Goal: Task Accomplishment & Management: Complete application form

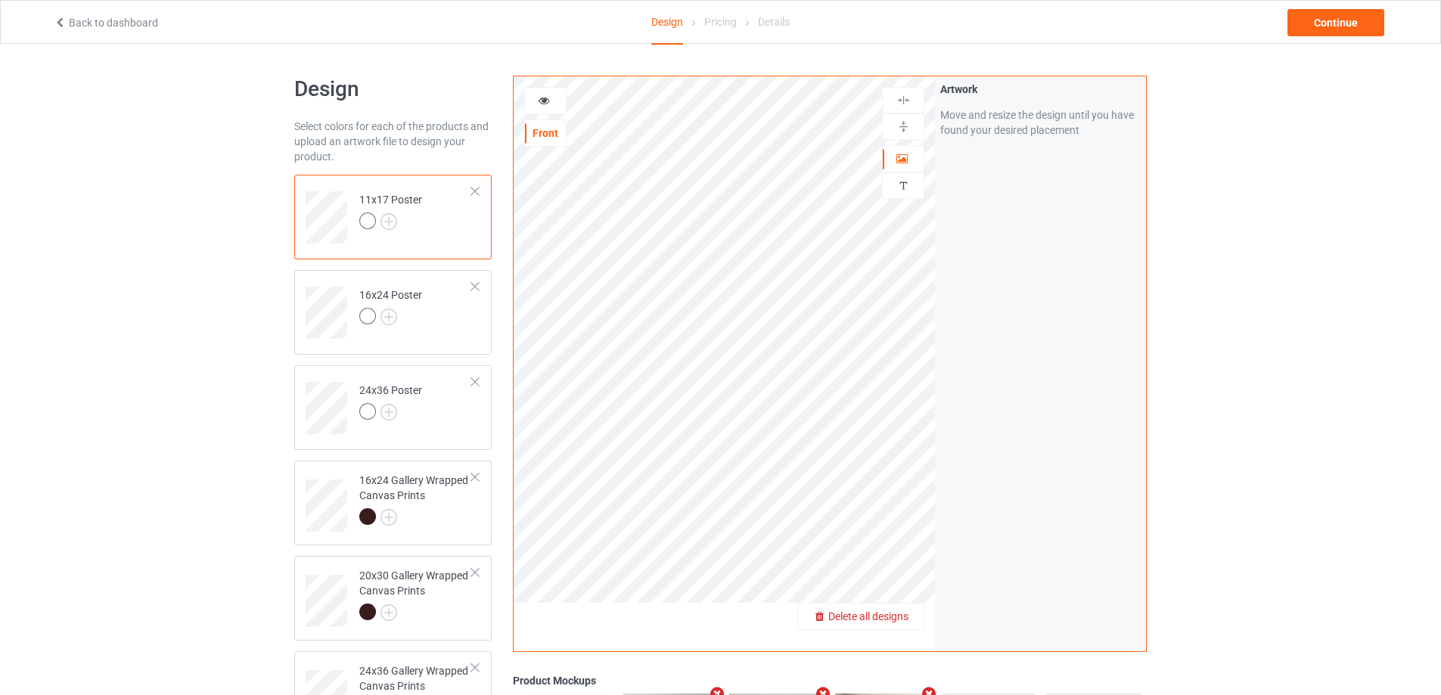
click at [895, 618] on span "Delete all designs" at bounding box center [868, 616] width 80 height 12
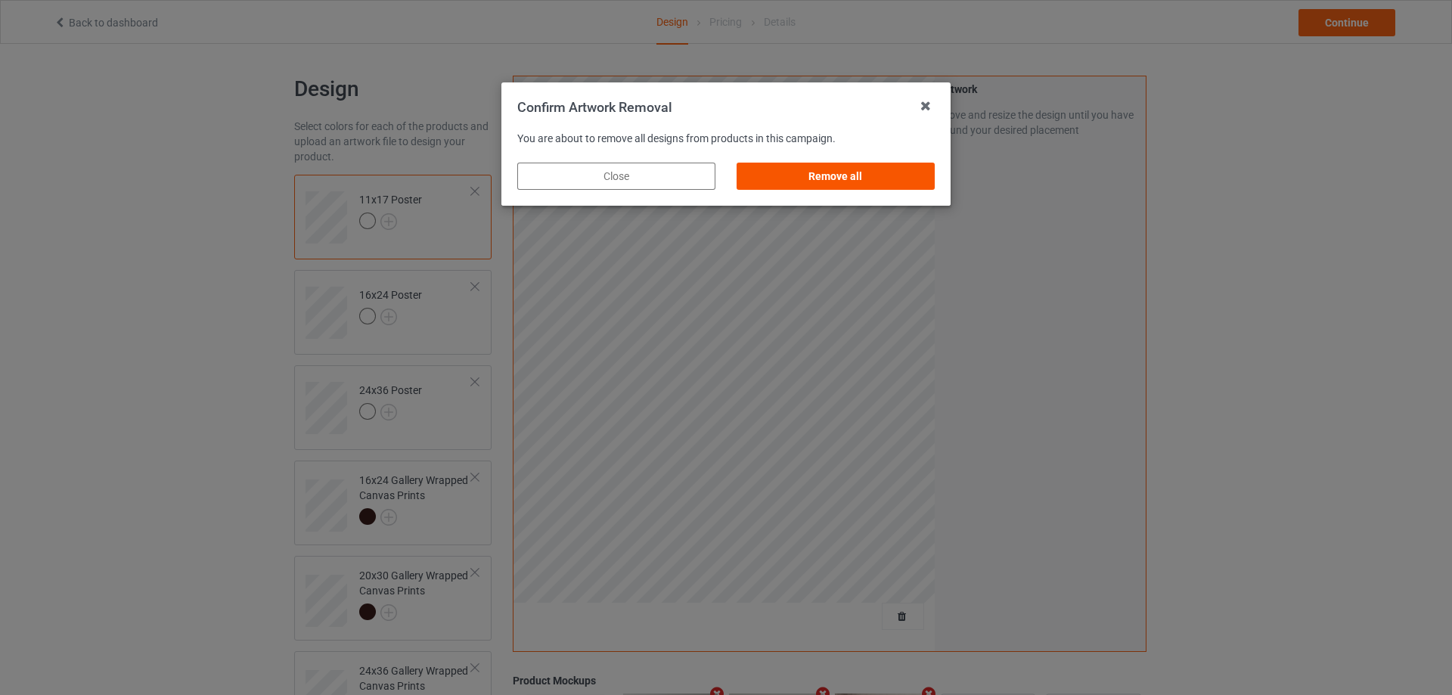
click at [798, 181] on div "Remove all" at bounding box center [836, 176] width 198 height 27
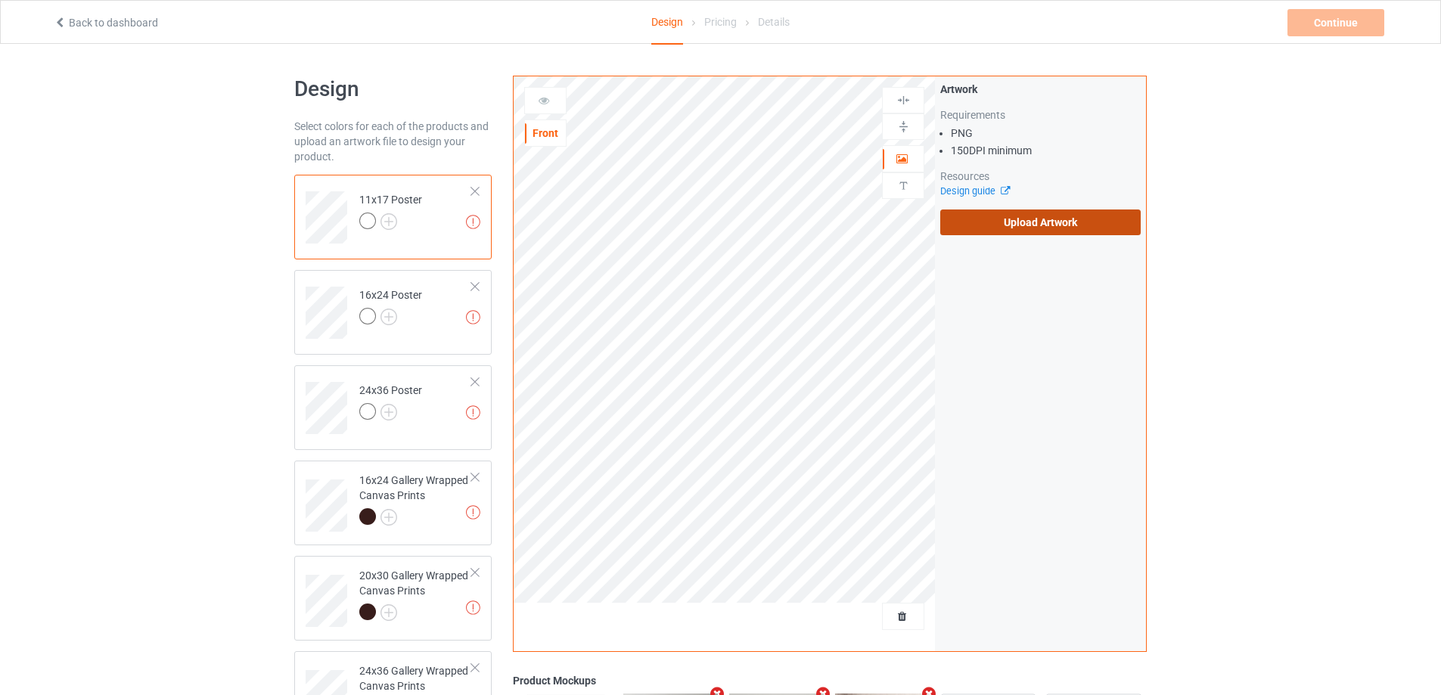
click at [1033, 229] on label "Upload Artwork" at bounding box center [1040, 223] width 200 height 26
click at [0, 0] on input "Upload Artwork" at bounding box center [0, 0] width 0 height 0
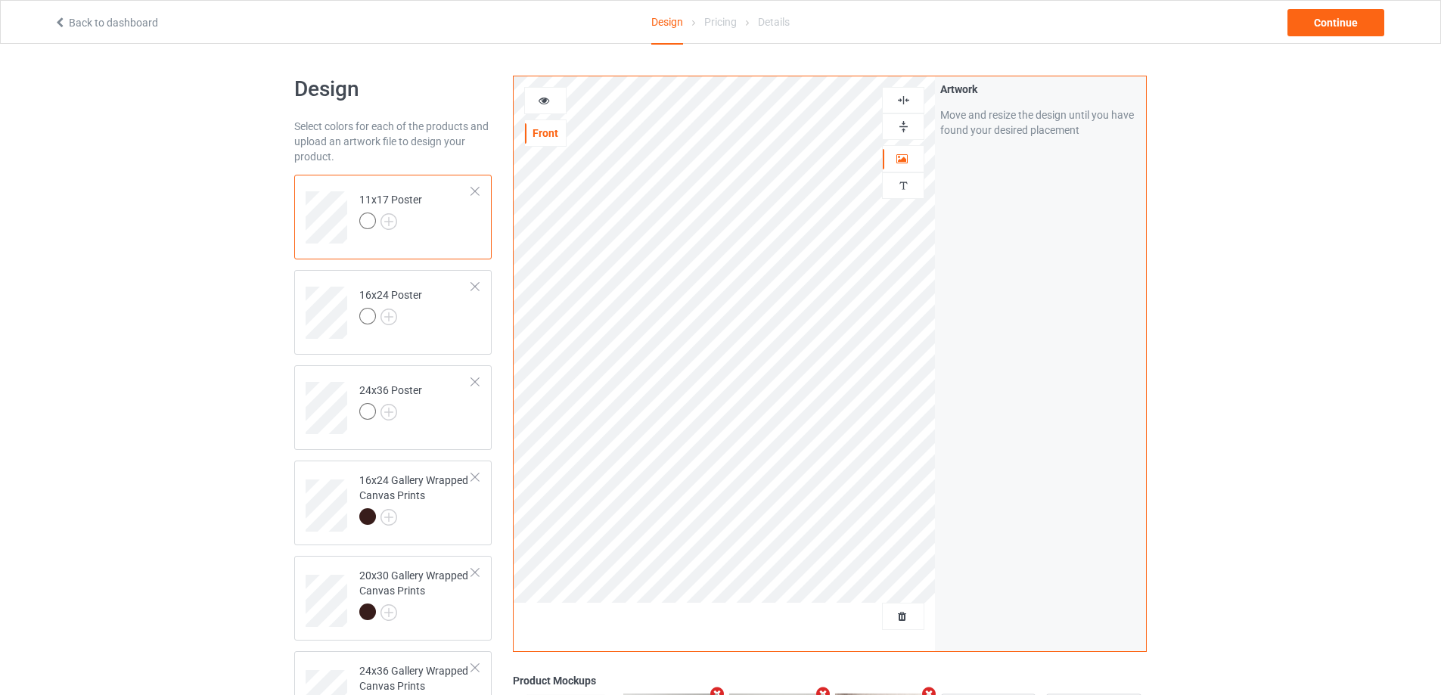
click at [897, 126] on img at bounding box center [903, 126] width 14 height 14
click at [900, 95] on img at bounding box center [903, 100] width 14 height 14
click at [905, 121] on img at bounding box center [903, 126] width 14 height 14
click at [906, 96] on img at bounding box center [903, 100] width 14 height 14
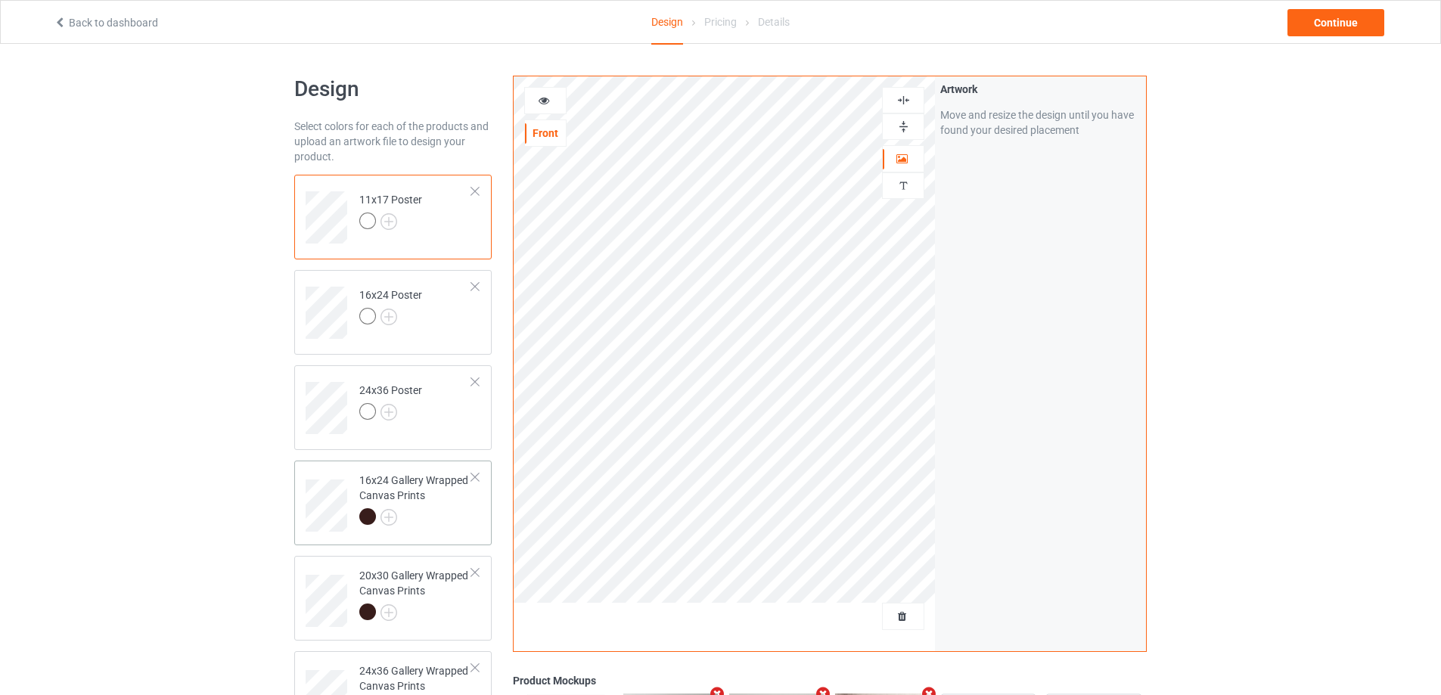
click at [440, 525] on div at bounding box center [415, 518] width 113 height 21
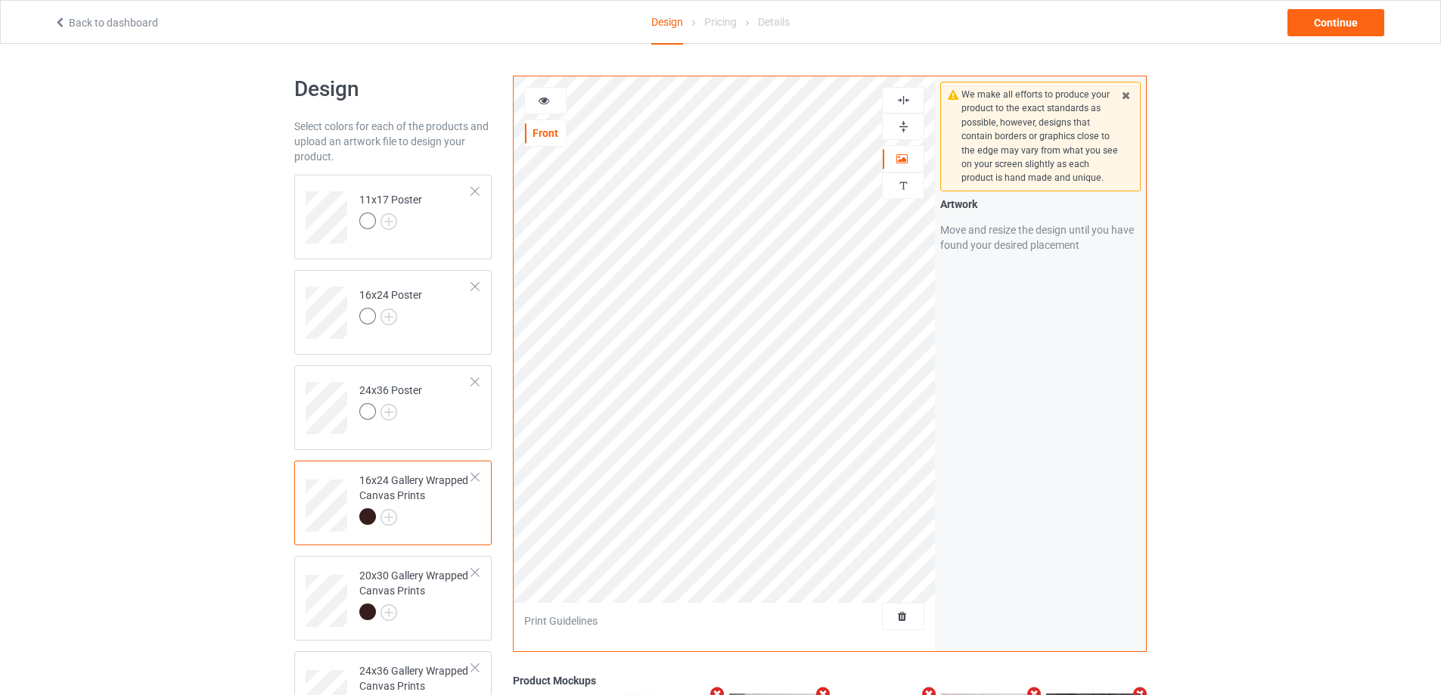
click at [911, 124] on div at bounding box center [903, 126] width 41 height 14
click at [907, 124] on img at bounding box center [903, 126] width 14 height 14
click at [898, 96] on img at bounding box center [903, 100] width 14 height 14
click at [899, 95] on img at bounding box center [903, 100] width 14 height 14
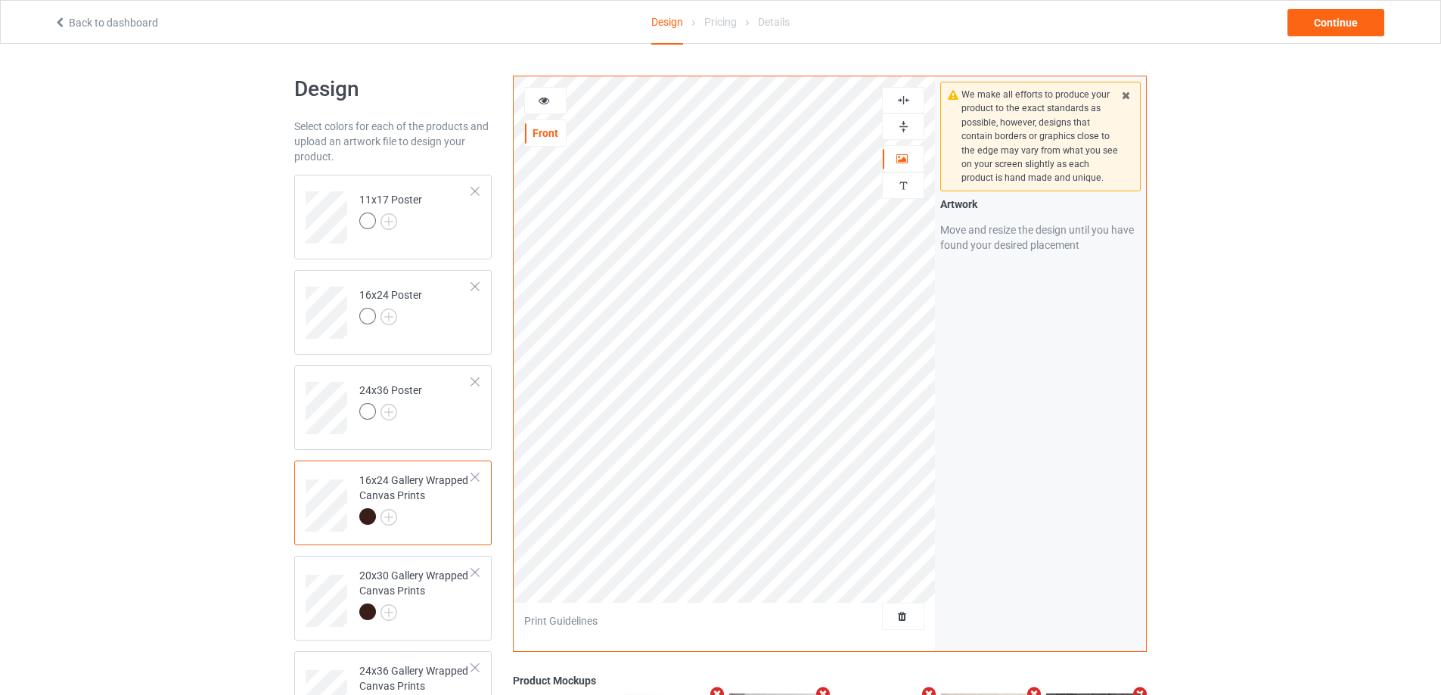
click at [899, 95] on img at bounding box center [903, 100] width 14 height 14
click at [901, 99] on img at bounding box center [903, 100] width 14 height 14
click at [540, 101] on icon at bounding box center [544, 98] width 13 height 11
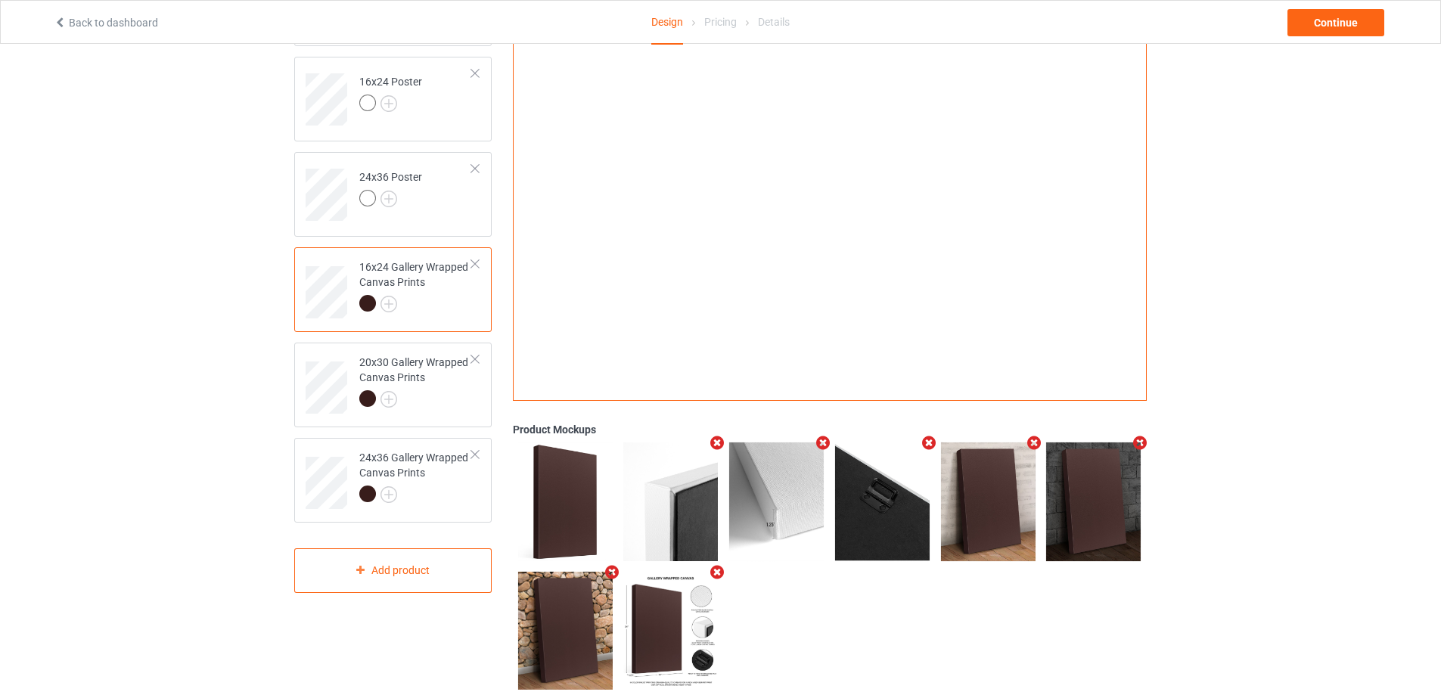
scroll to position [227, 0]
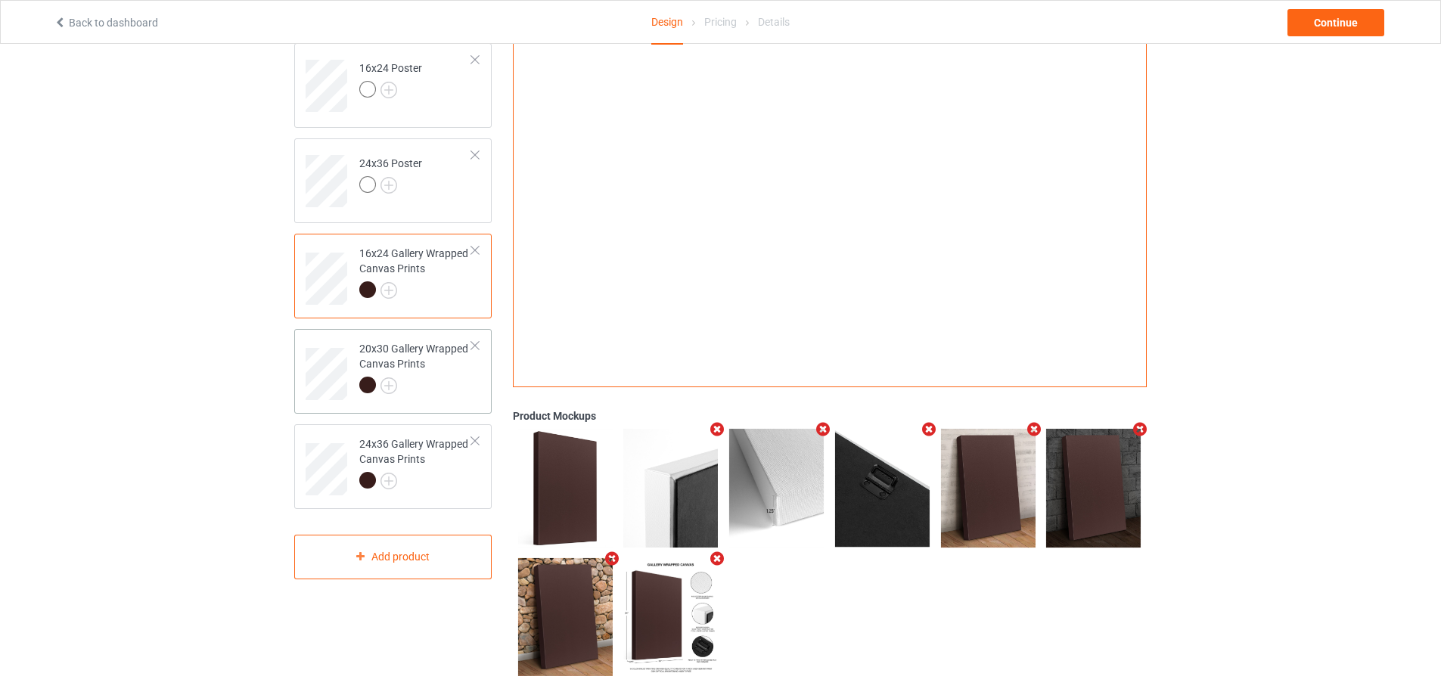
click at [417, 369] on div "20x30 Gallery Wrapped Canvas Prints" at bounding box center [415, 366] width 113 height 51
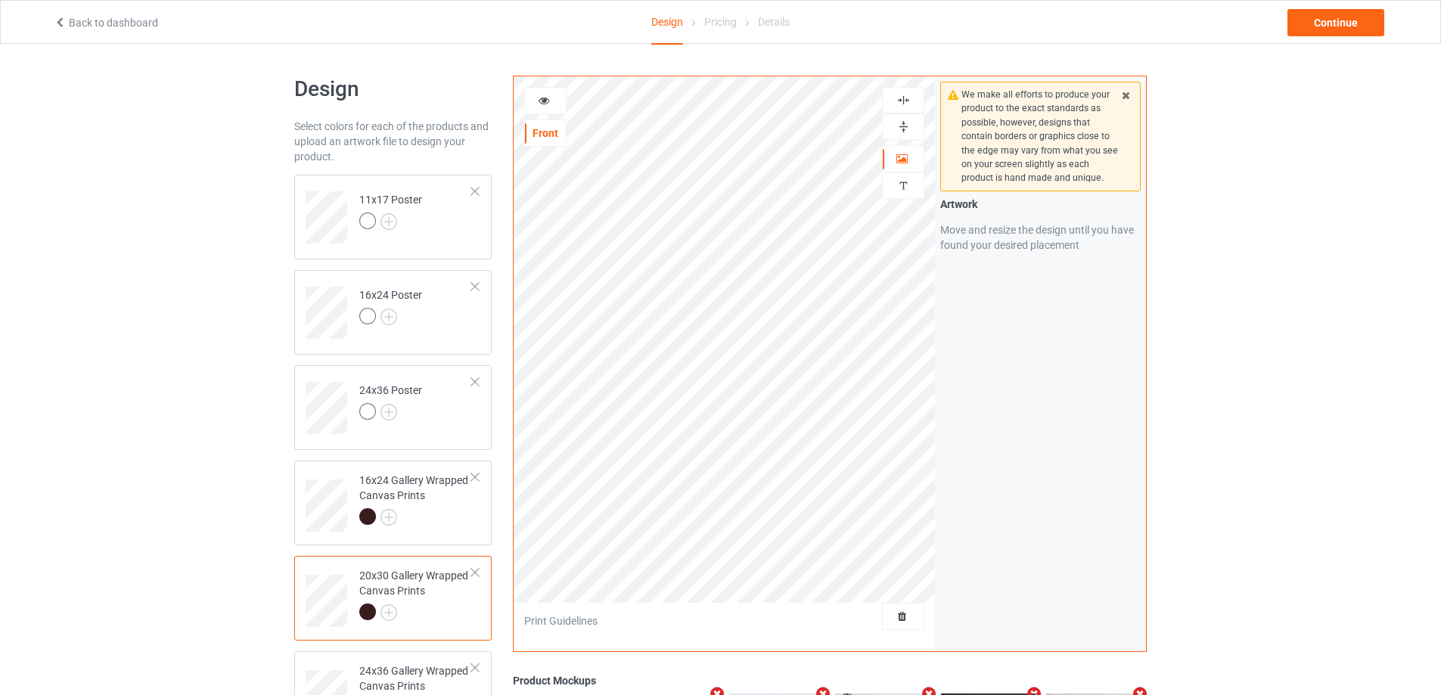
click at [905, 124] on img at bounding box center [903, 126] width 14 height 14
click at [905, 104] on img at bounding box center [903, 100] width 14 height 14
click at [900, 97] on img at bounding box center [903, 100] width 14 height 14
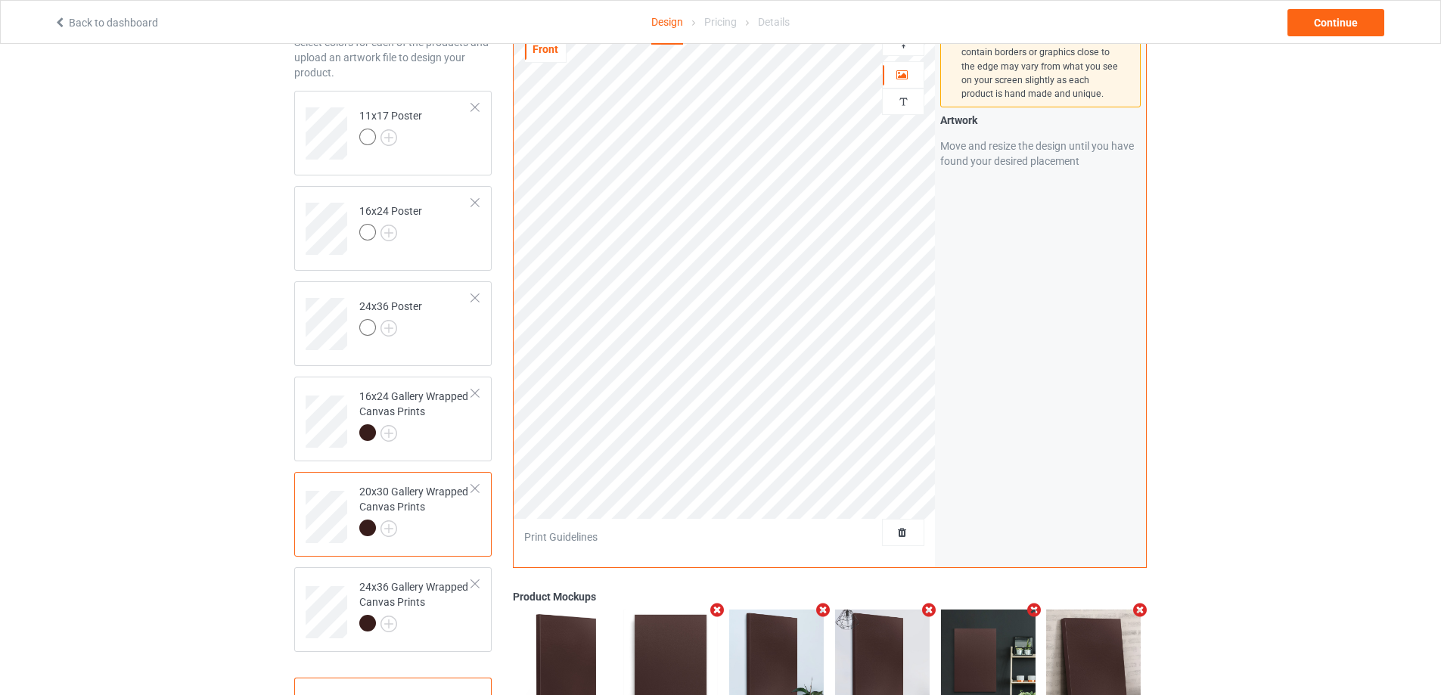
scroll to position [227, 0]
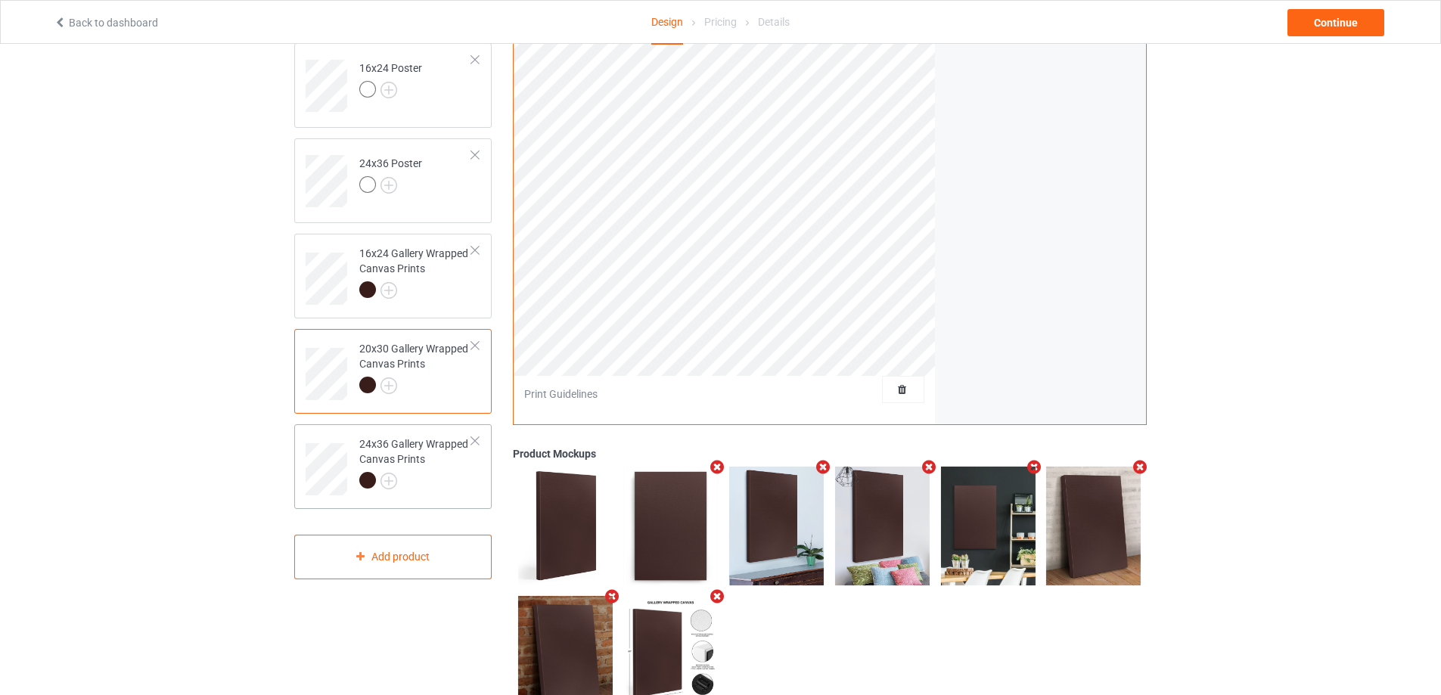
click at [431, 482] on div at bounding box center [415, 482] width 113 height 21
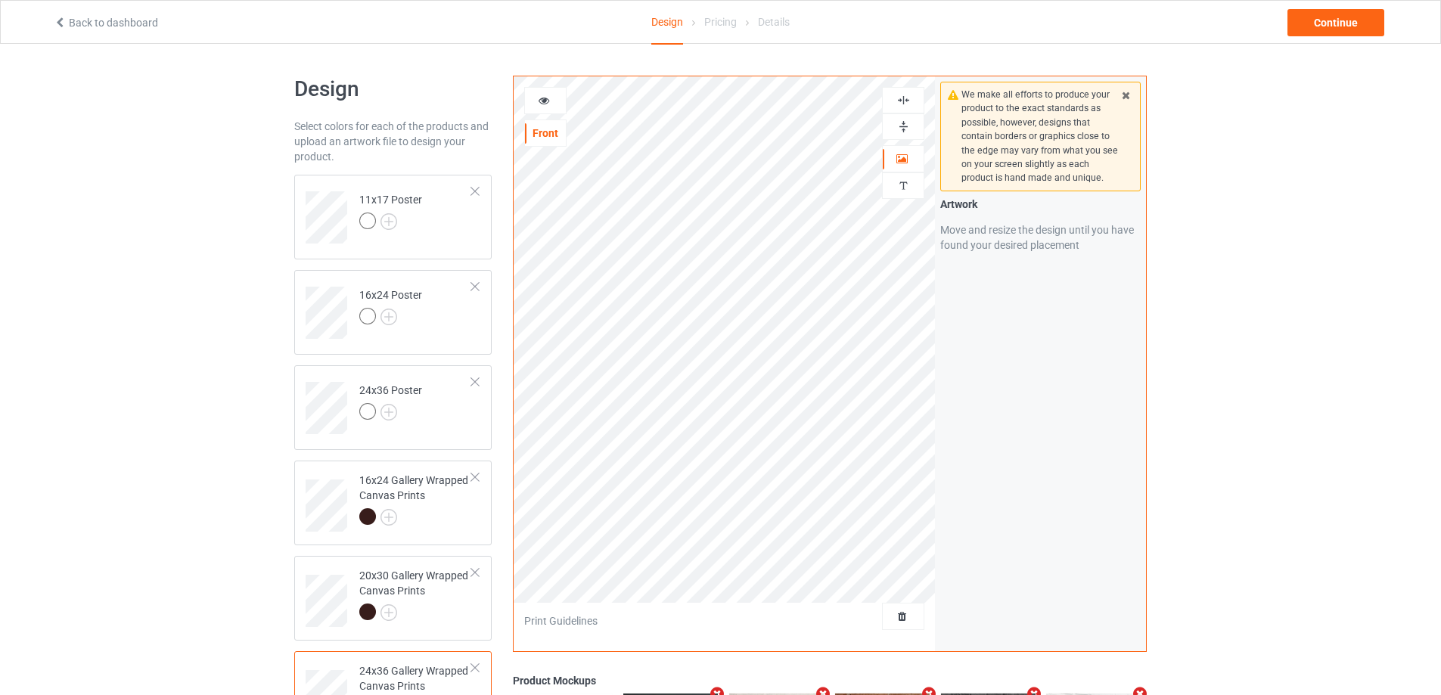
click at [901, 123] on img at bounding box center [903, 126] width 14 height 14
click at [907, 96] on img at bounding box center [903, 100] width 14 height 14
click at [1333, 14] on div "Continue" at bounding box center [1335, 22] width 97 height 27
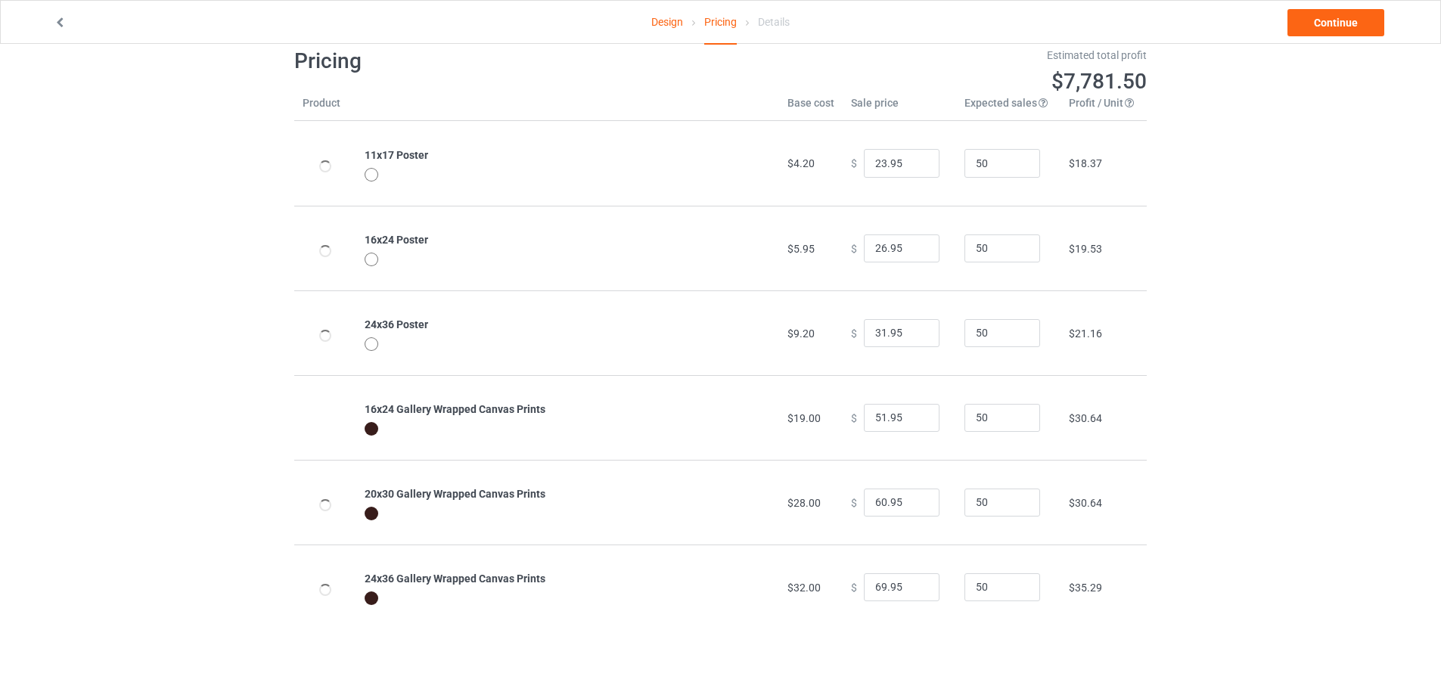
scroll to position [44, 0]
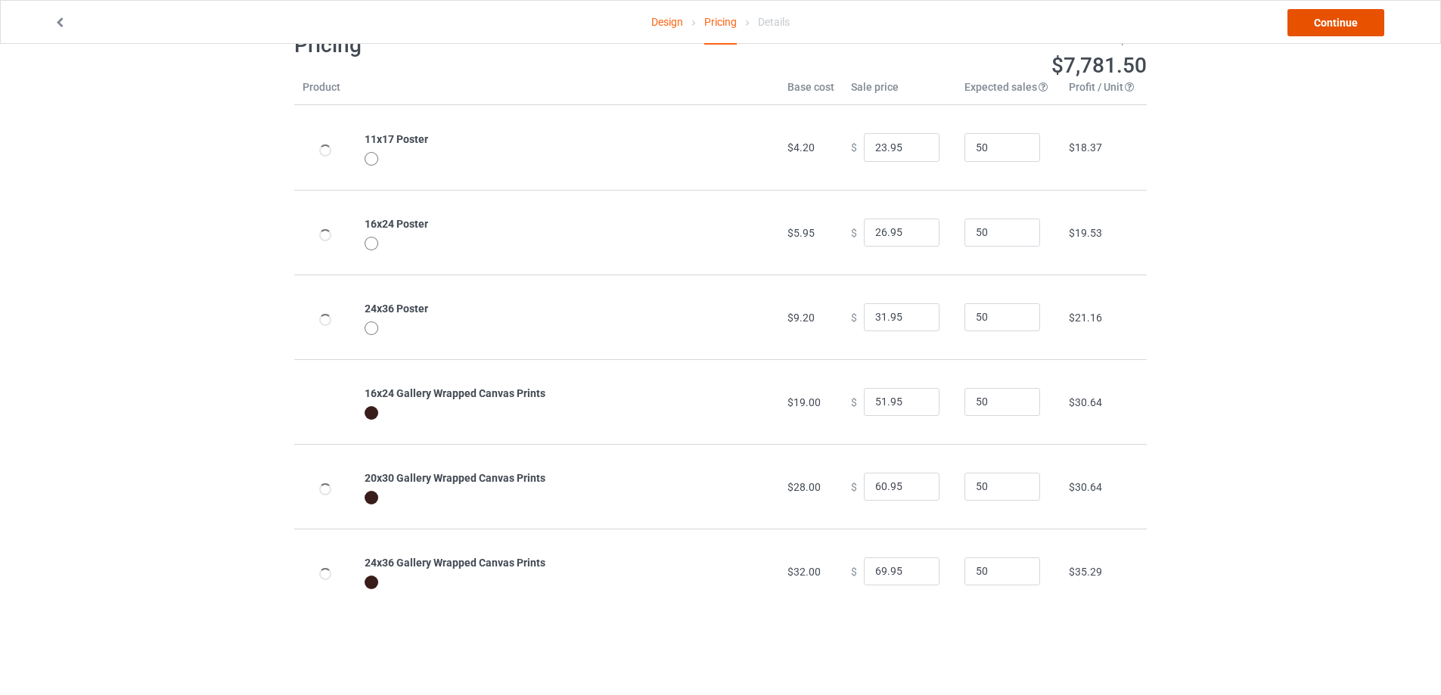
click at [1333, 15] on link "Continue" at bounding box center [1335, 22] width 97 height 27
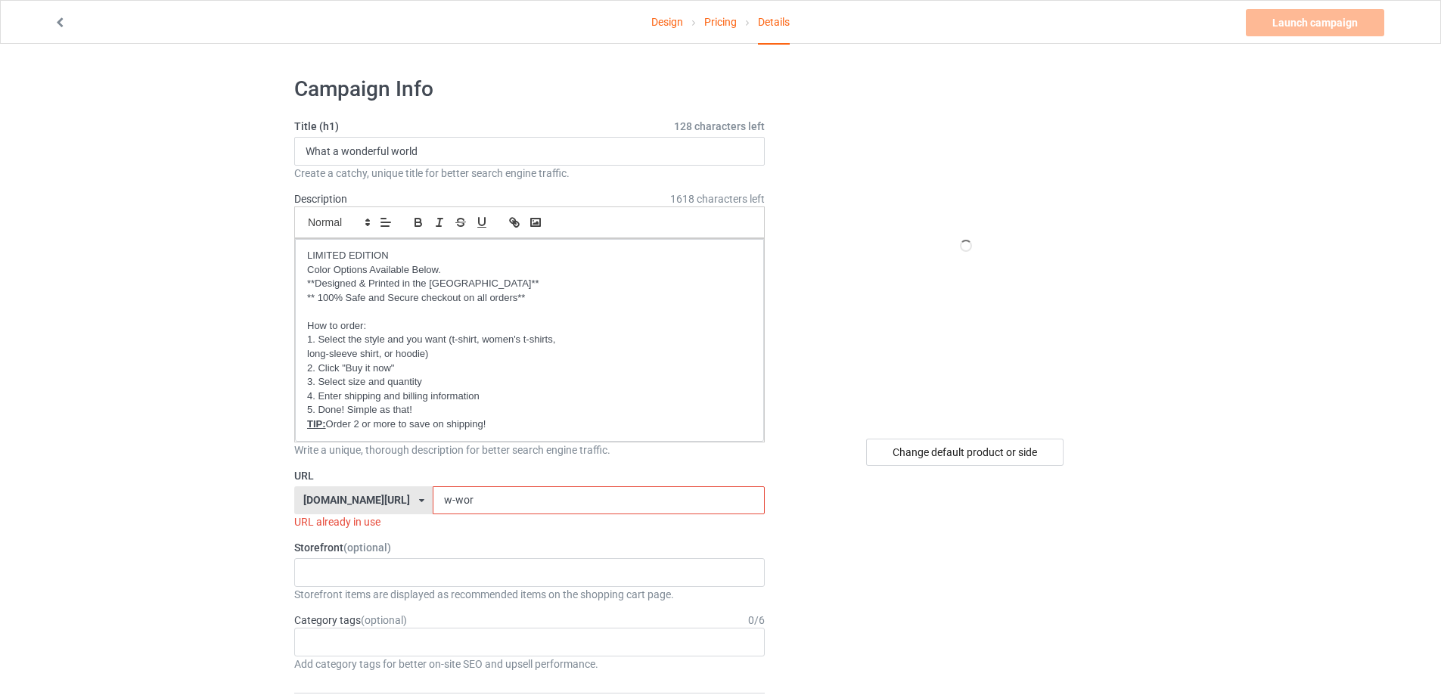
click at [477, 502] on input "w-wor" at bounding box center [598, 500] width 331 height 29
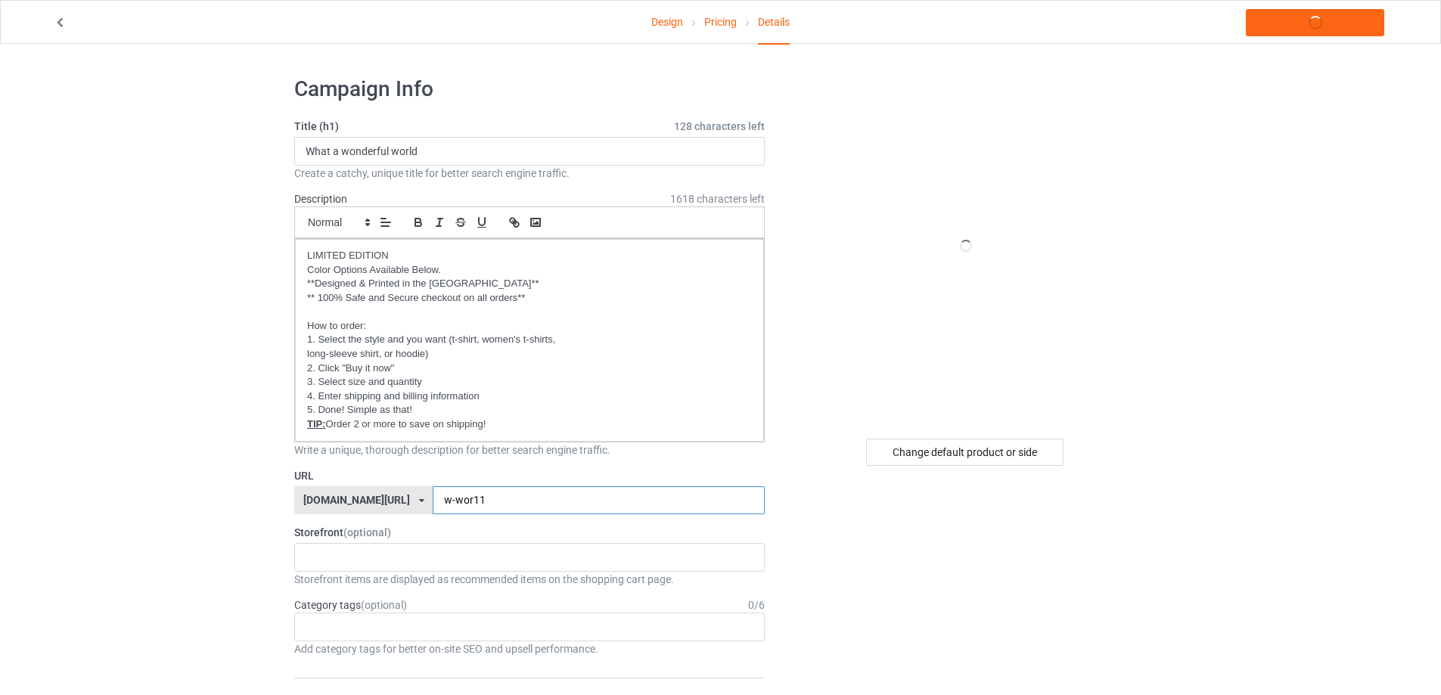
type input "w-wor11"
click at [1303, 32] on link "Launch campaign" at bounding box center [1315, 22] width 138 height 27
